Goal: Information Seeking & Learning: Learn about a topic

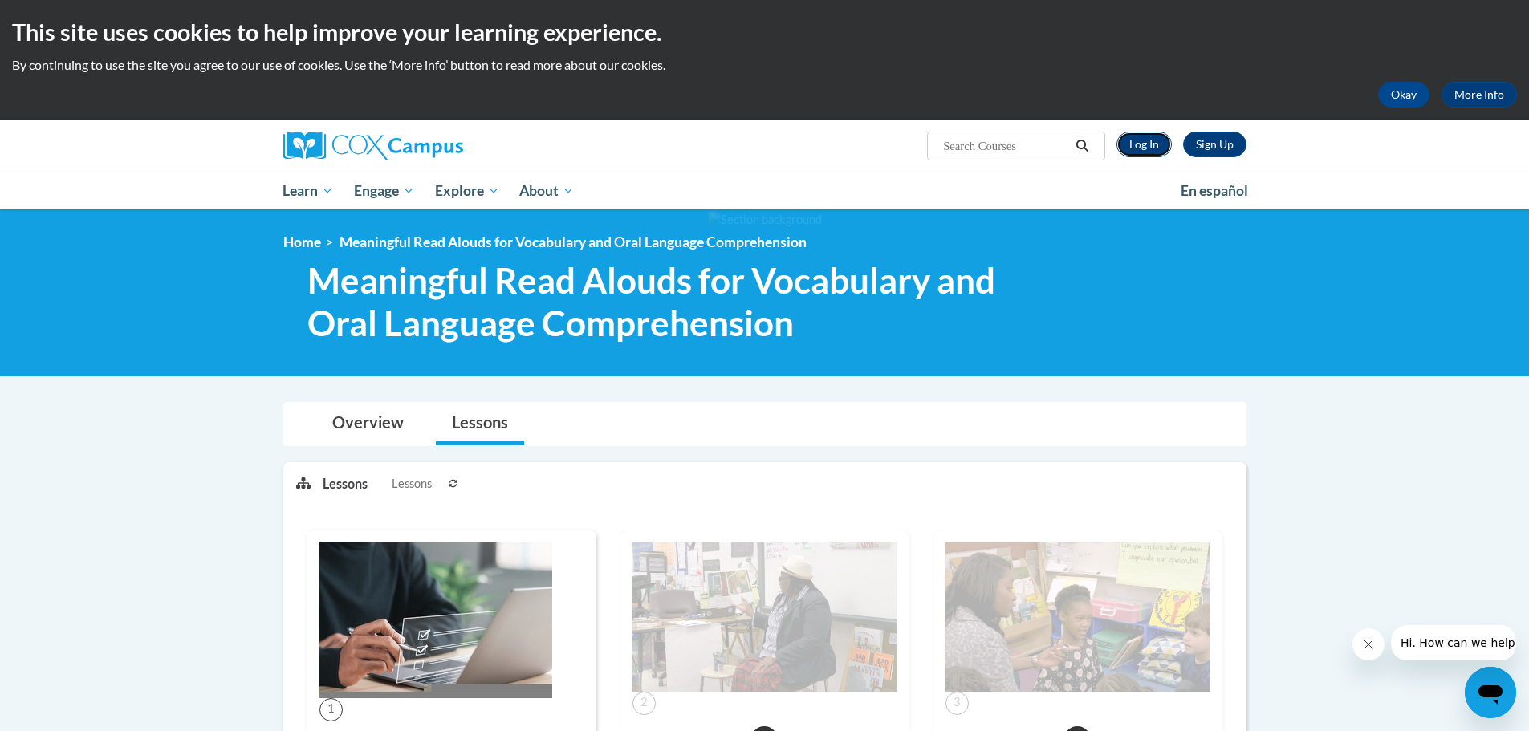
click at [1139, 149] on link "Log In" at bounding box center [1143, 145] width 55 height 26
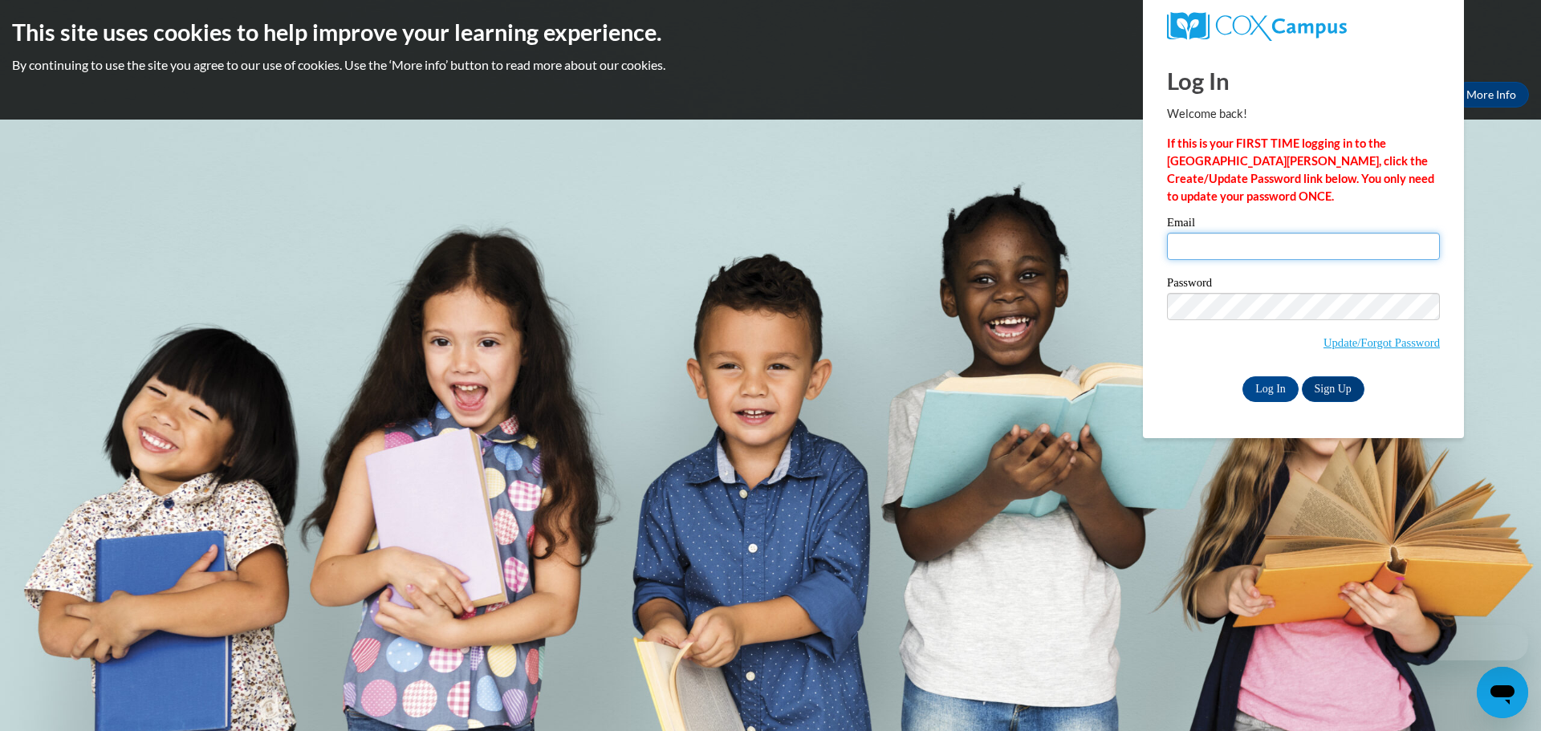
click at [1233, 250] on input "Email" at bounding box center [1303, 246] width 273 height 27
type input "sandbergrj11@gmail.com"
click at [1253, 385] on input "Log In" at bounding box center [1270, 389] width 56 height 26
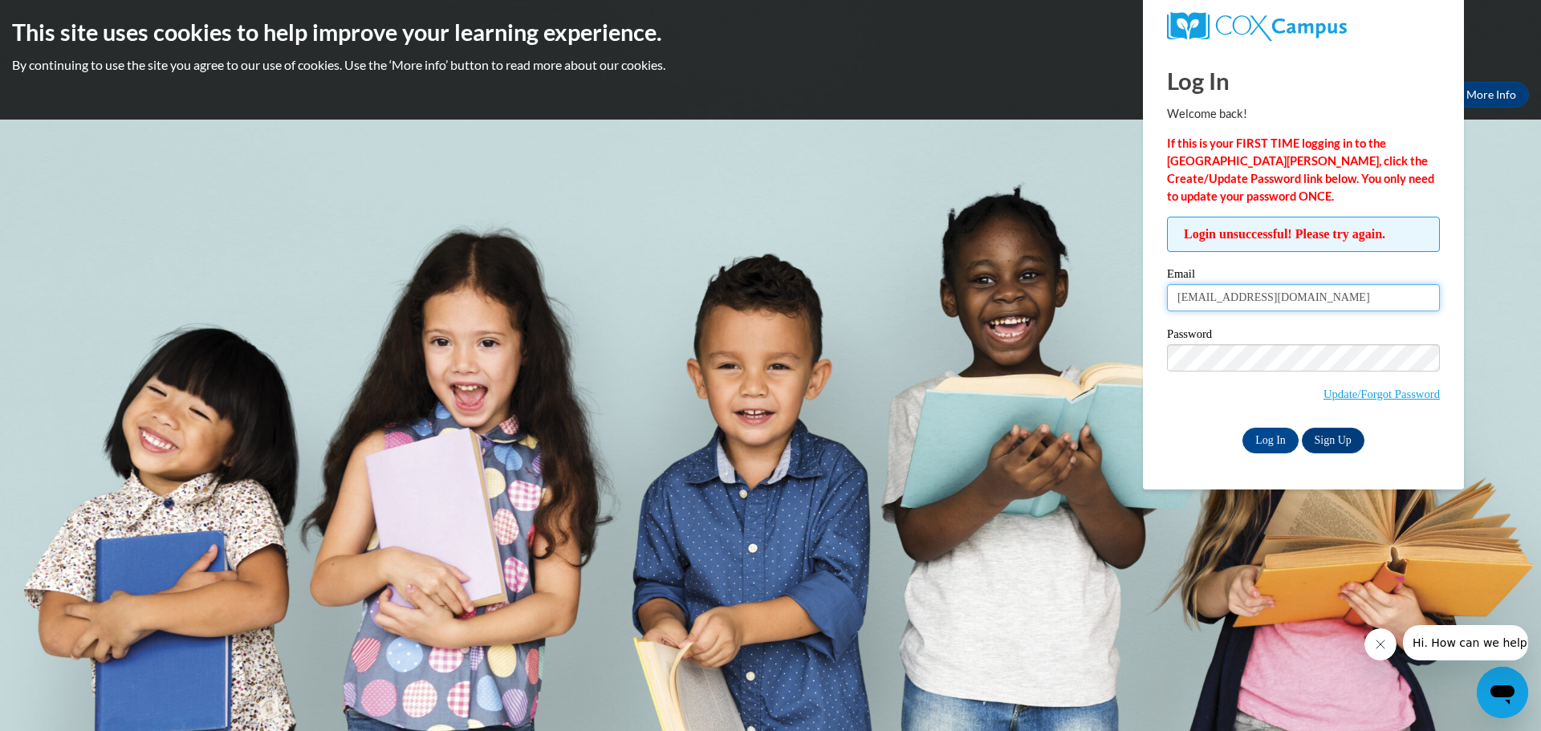
click at [1290, 301] on input "sandbergrj11@gmail.com" at bounding box center [1303, 297] width 273 height 27
type input "ryan.sandberg@salem.k12.wi.us"
click at [1258, 428] on input "Log In" at bounding box center [1270, 441] width 56 height 26
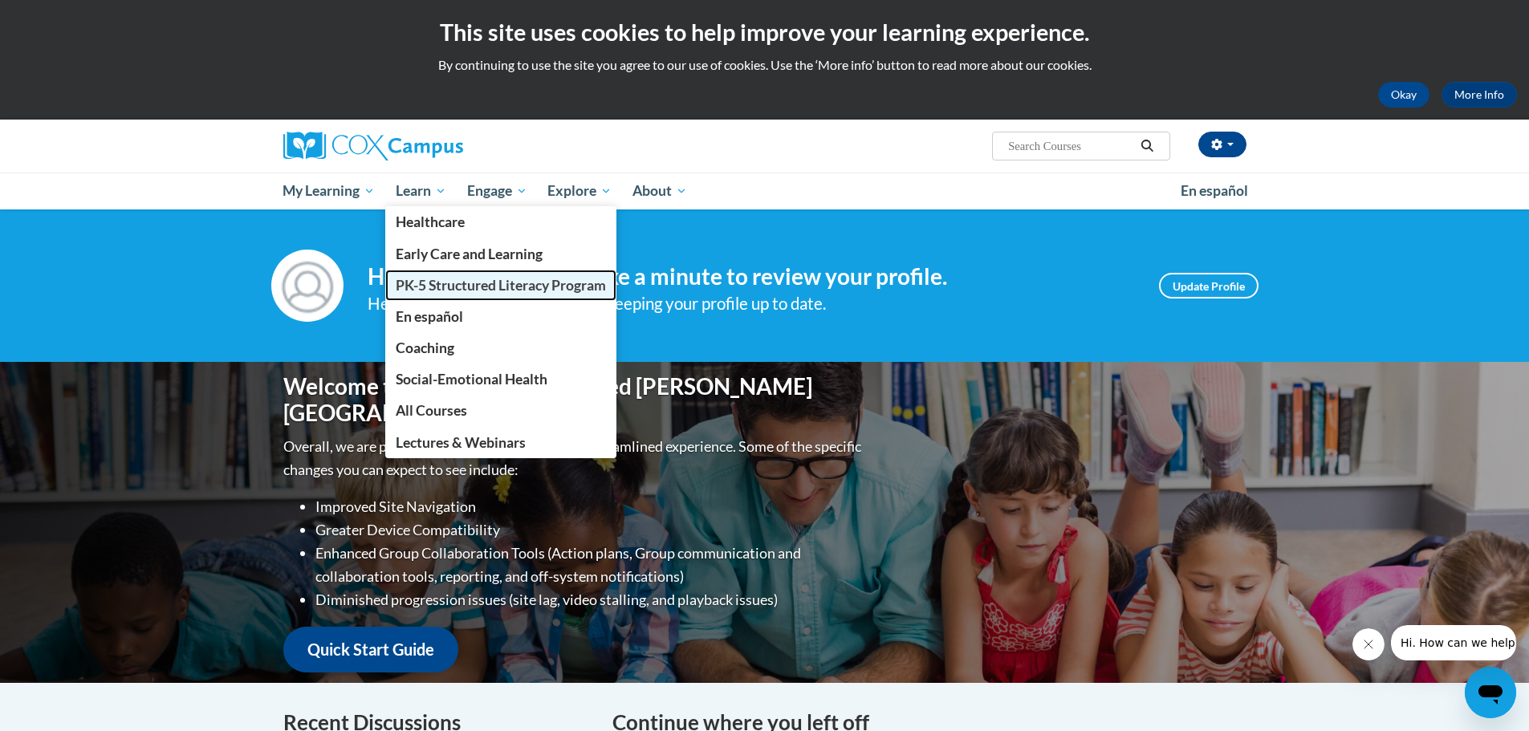
click at [469, 285] on span "PK-5 Structured Literacy Program" at bounding box center [501, 285] width 210 height 17
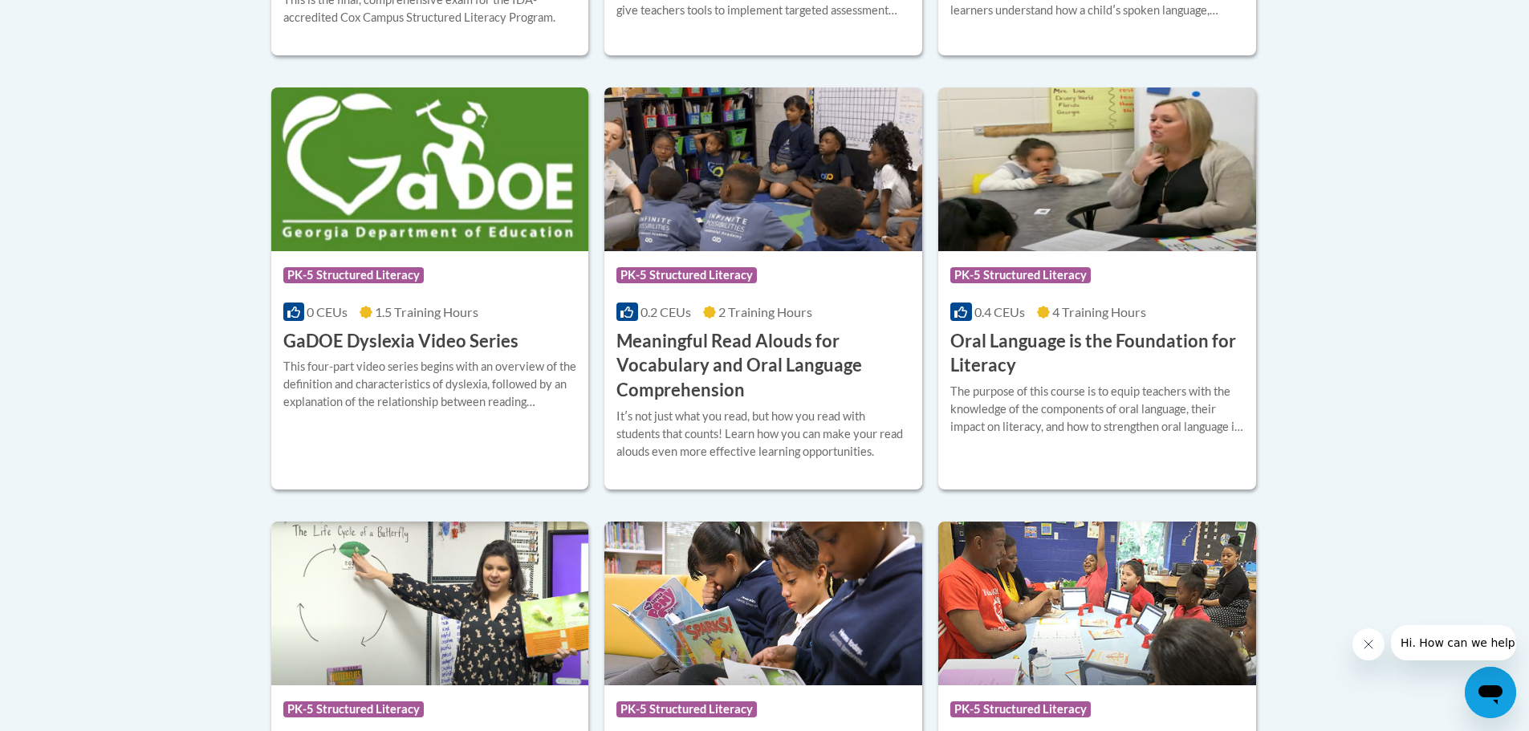
scroll to position [1041, 0]
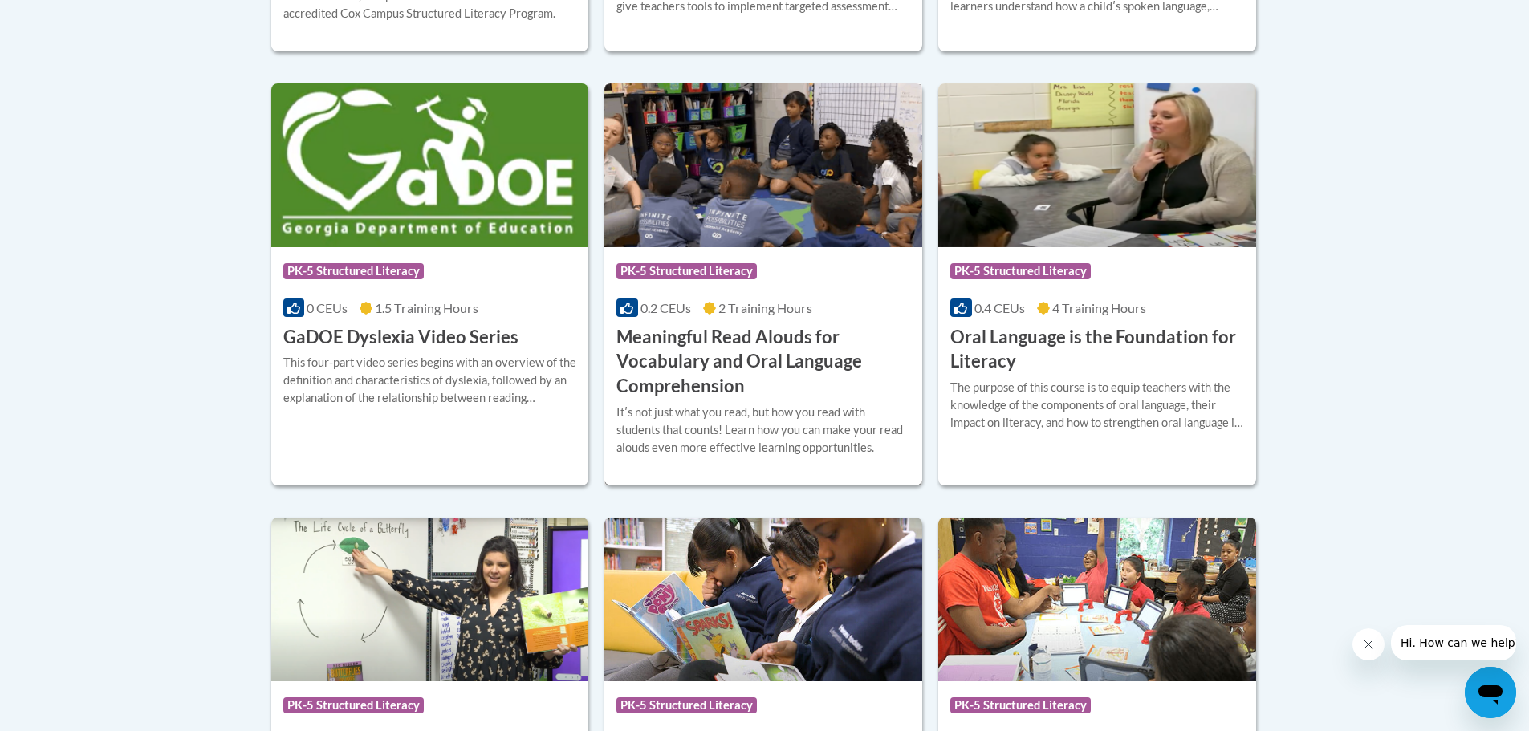
click at [728, 339] on h3 "Meaningful Read Alouds for Vocabulary and Oral Language Comprehension" at bounding box center [763, 362] width 294 height 74
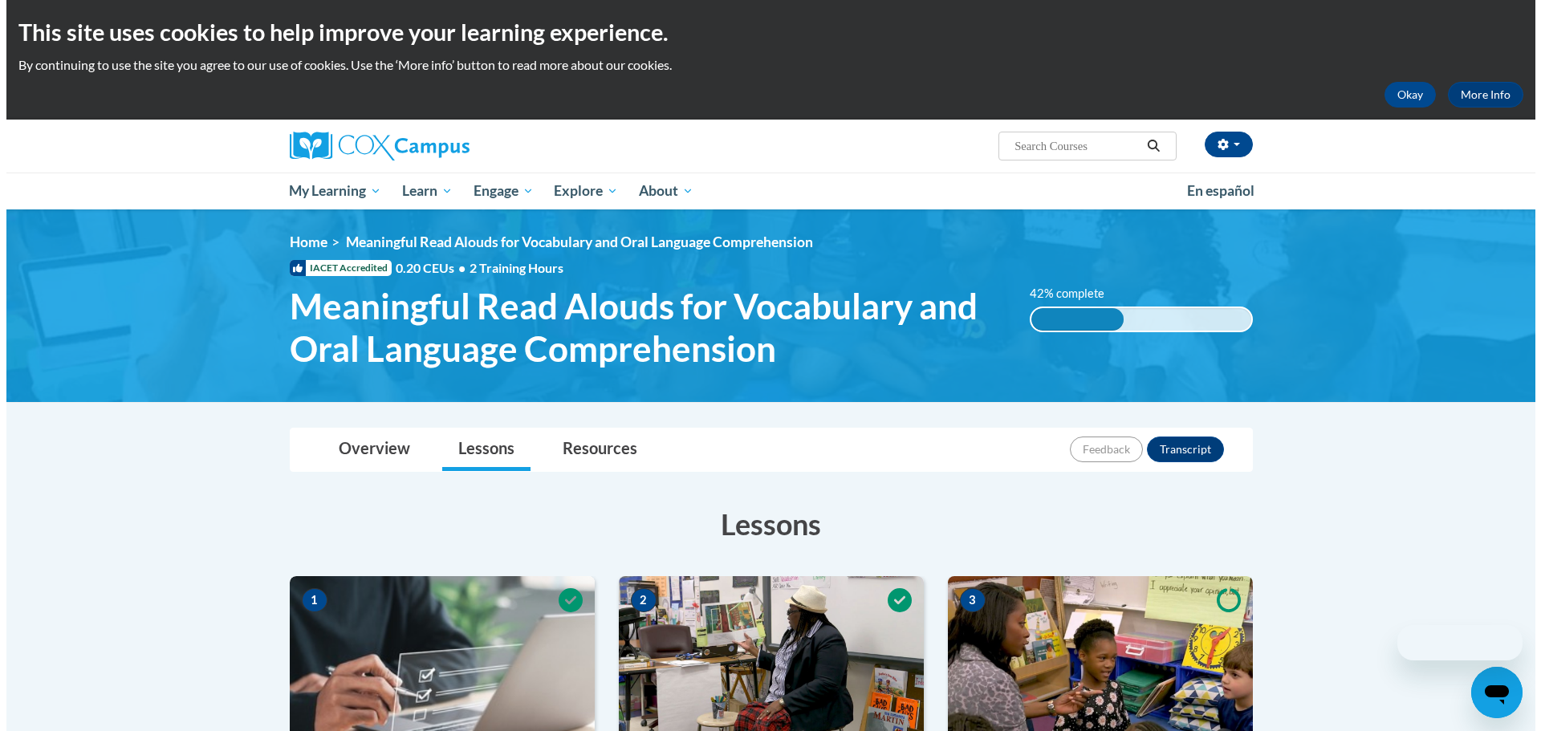
scroll to position [562, 0]
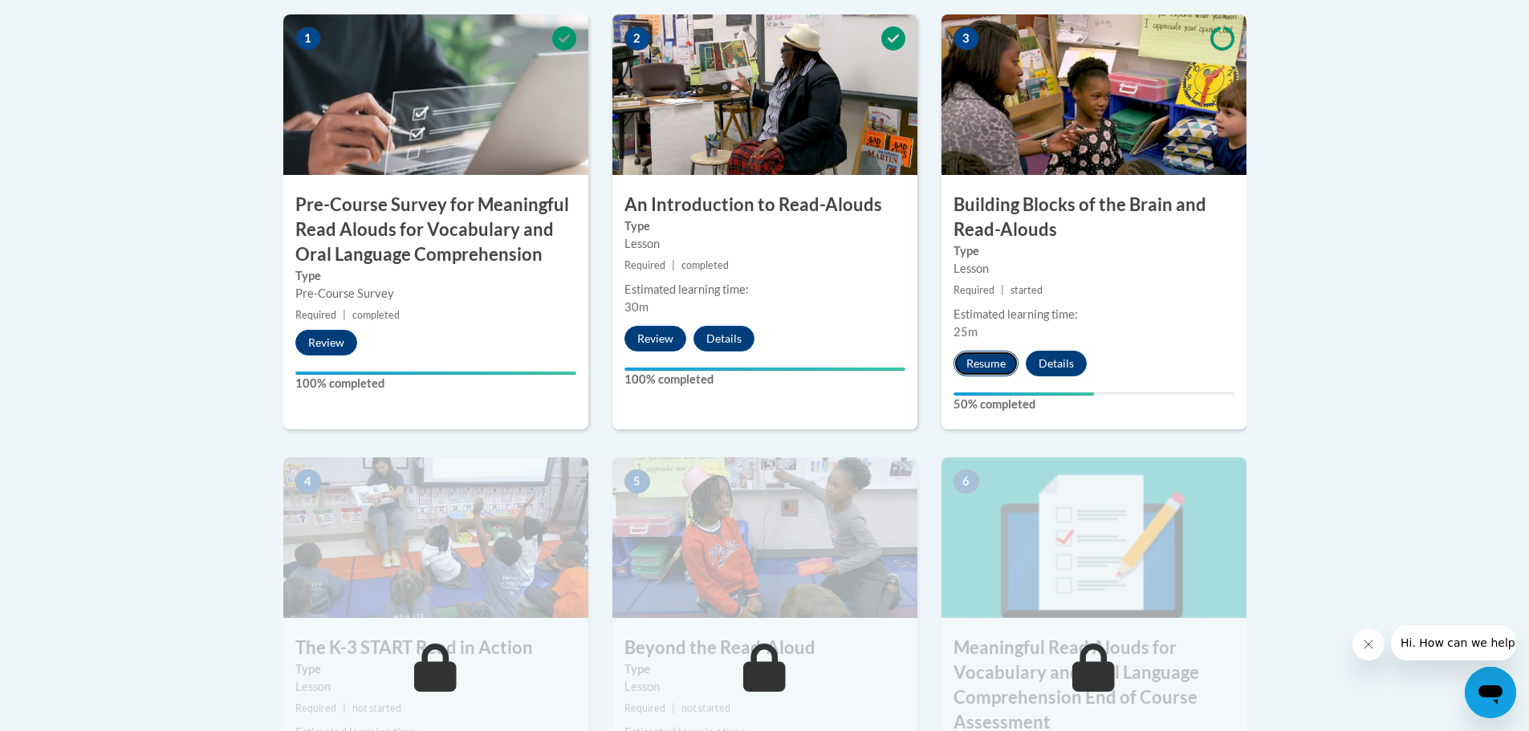
click at [984, 360] on button "Resume" at bounding box center [985, 364] width 65 height 26
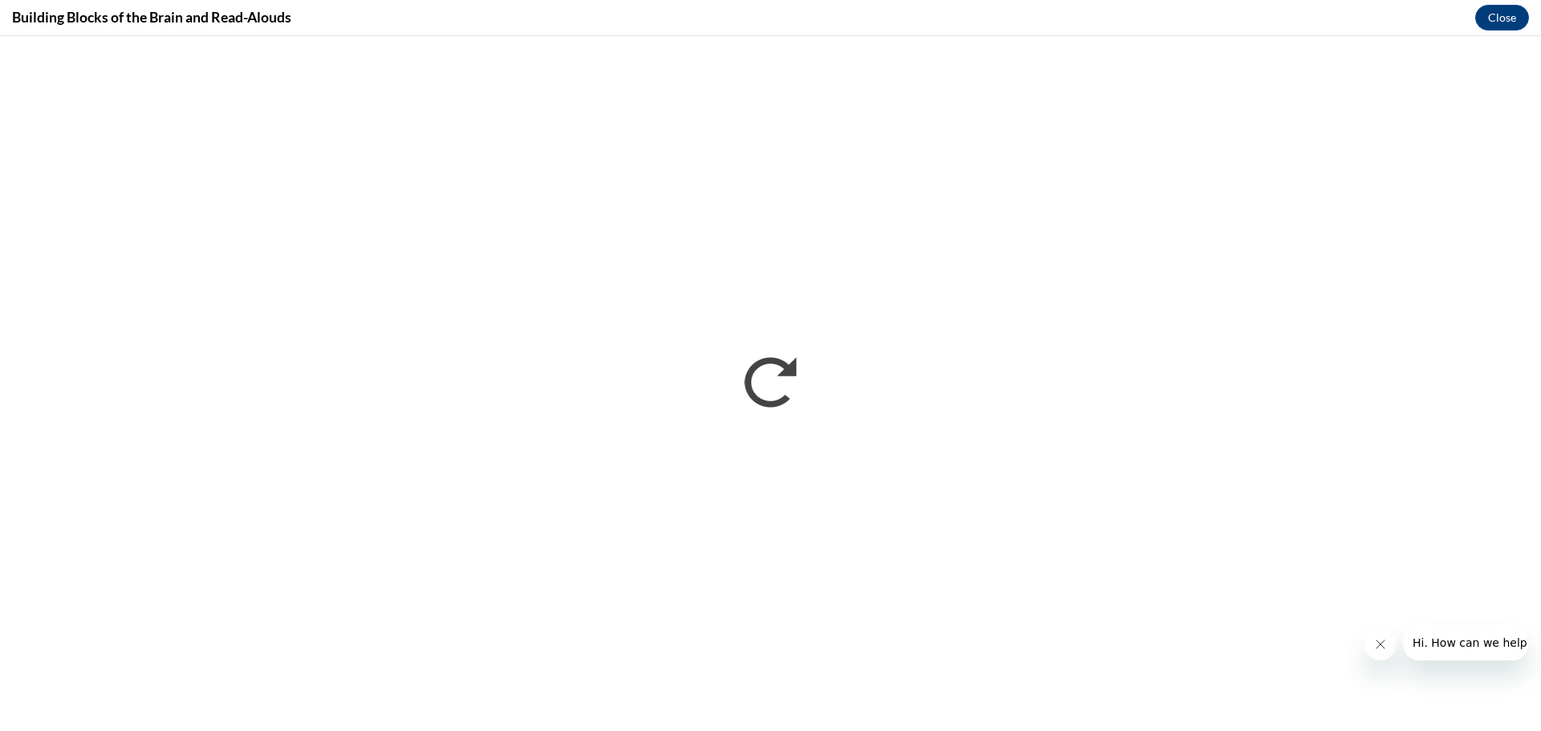
scroll to position [0, 0]
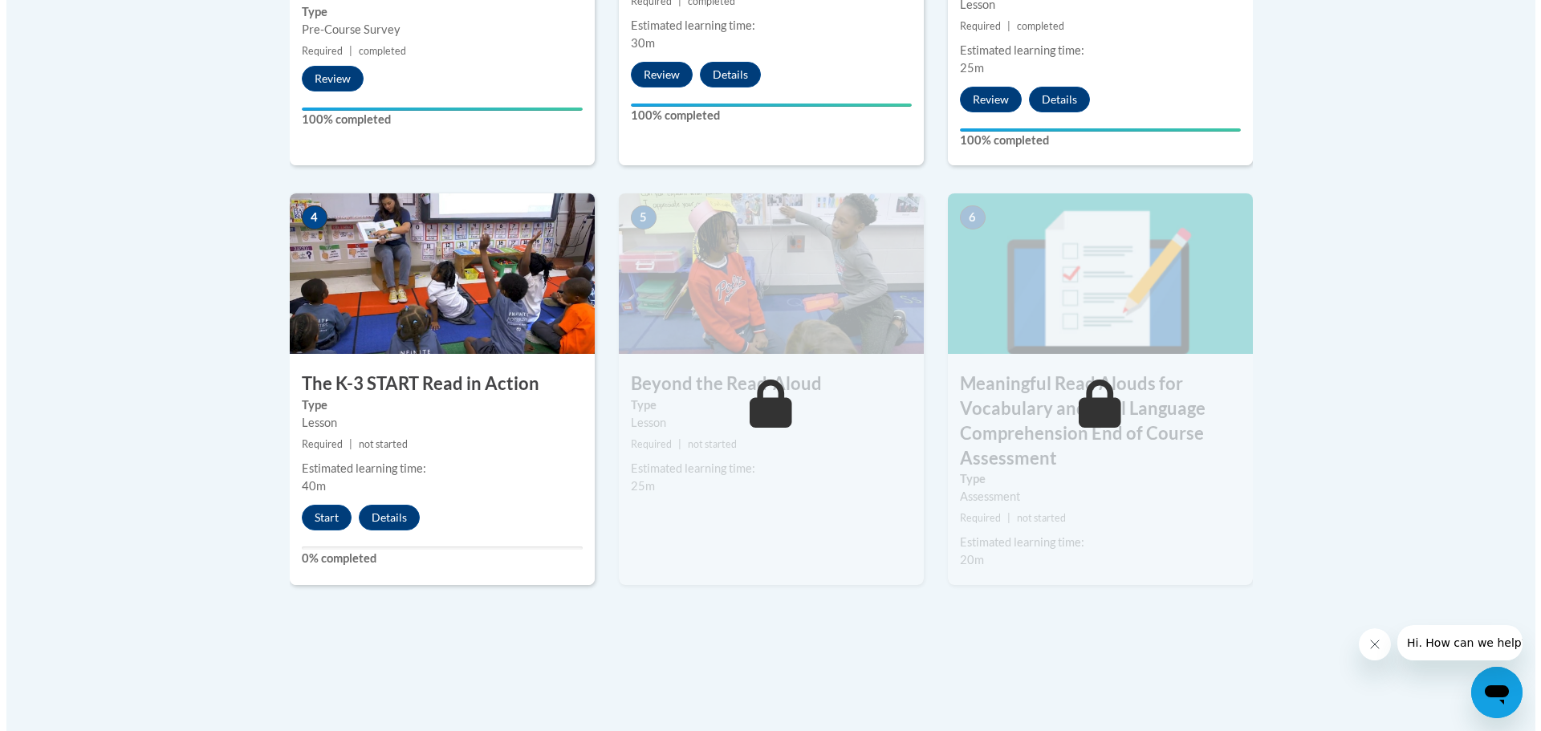
scroll to position [883, 0]
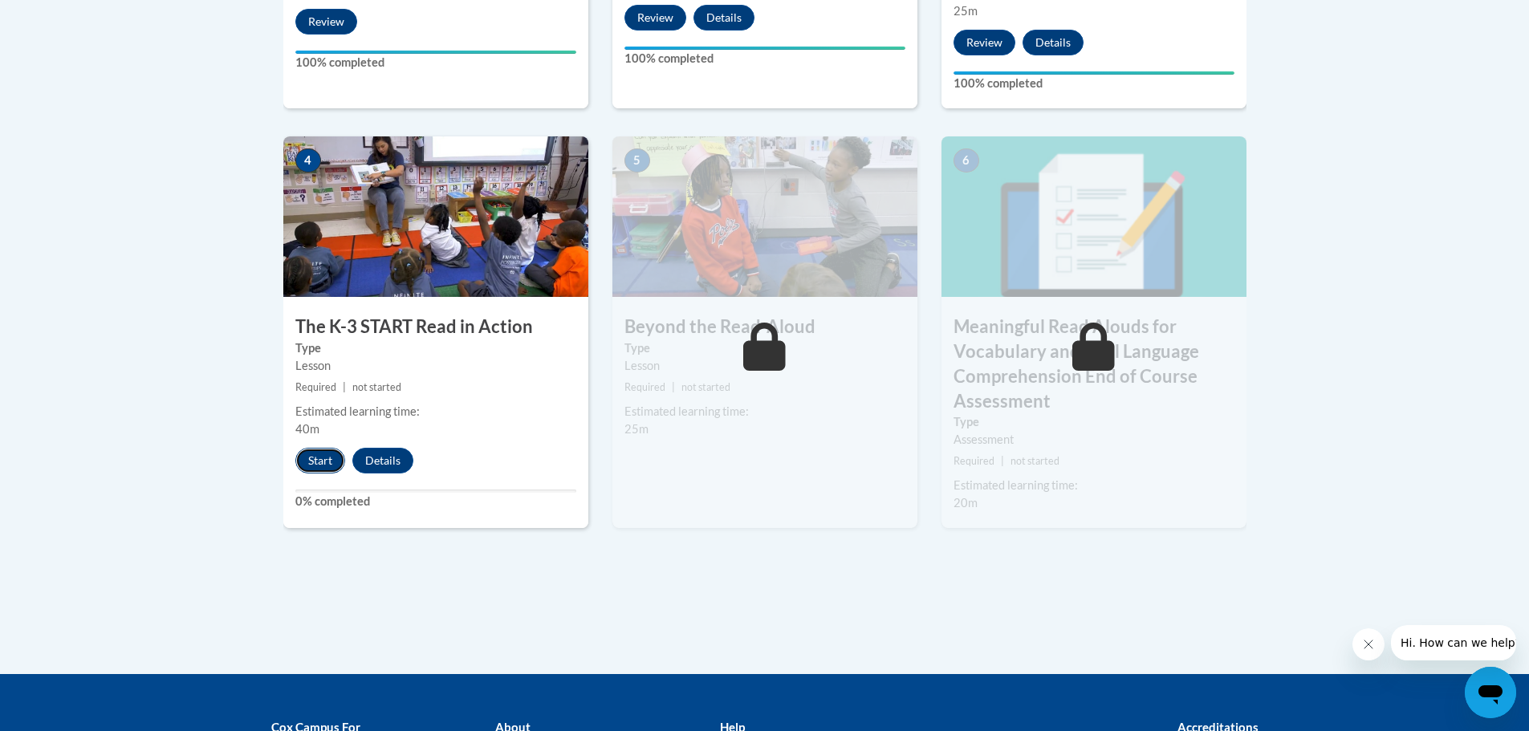
click at [322, 468] on button "Start" at bounding box center [320, 461] width 50 height 26
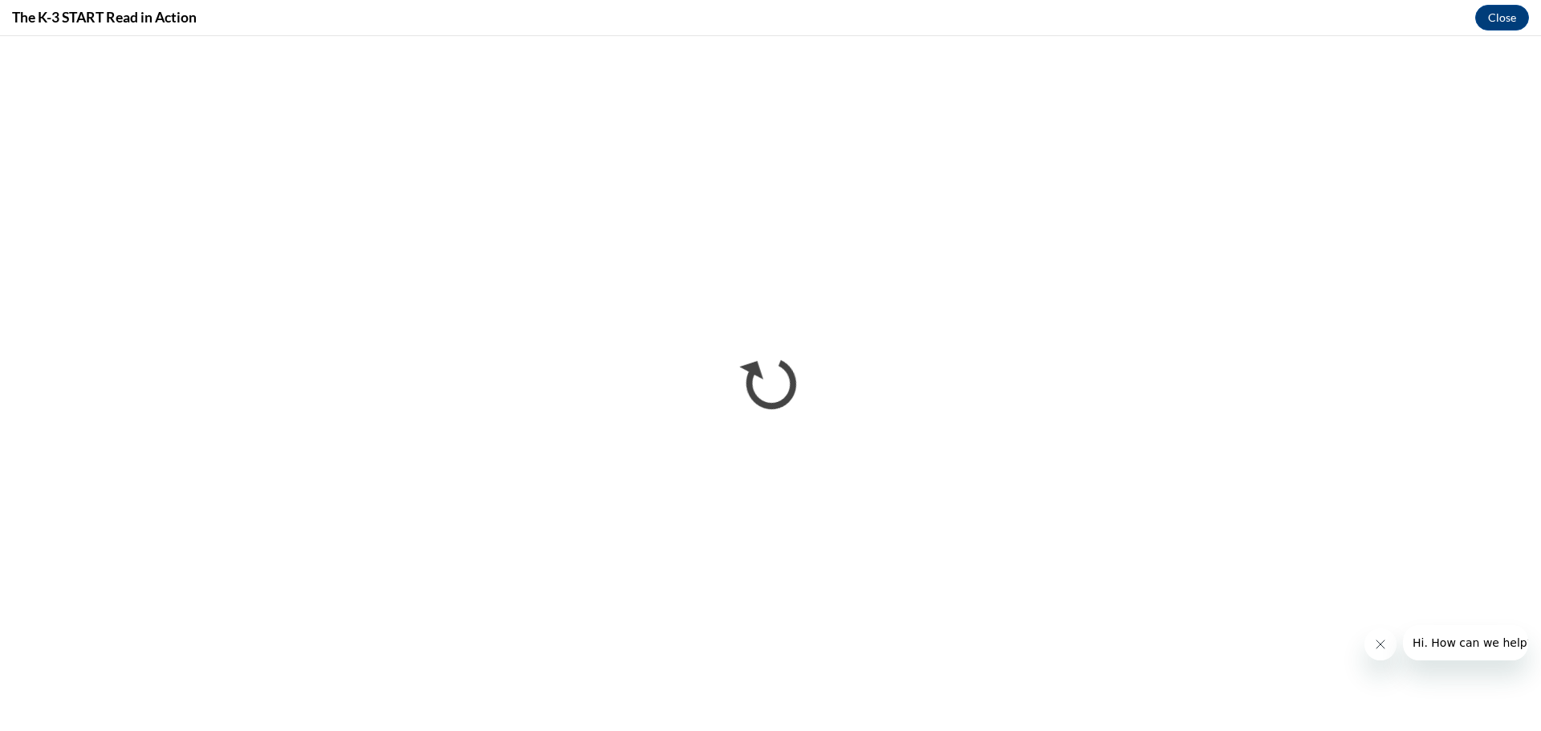
scroll to position [0, 0]
